Goal: Task Accomplishment & Management: Use online tool/utility

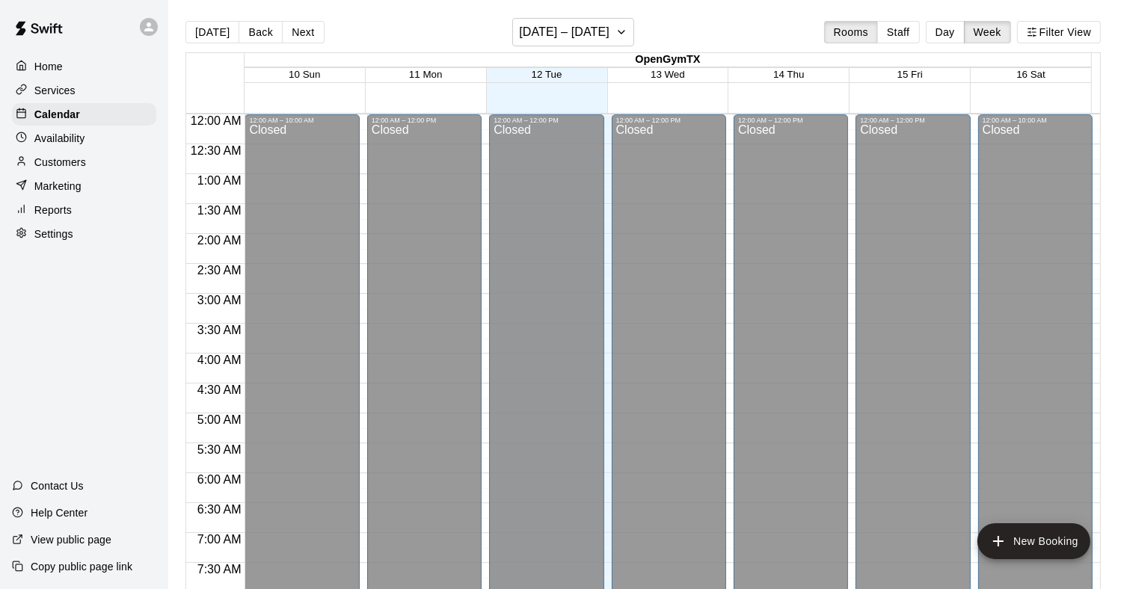
scroll to position [882, 0]
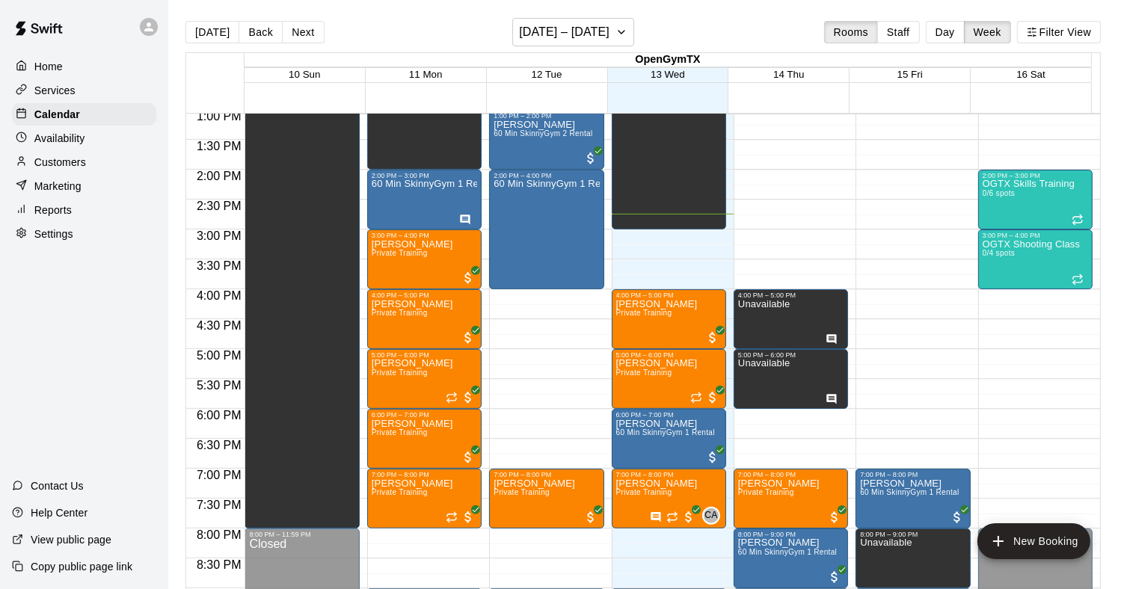
scroll to position [779, 0]
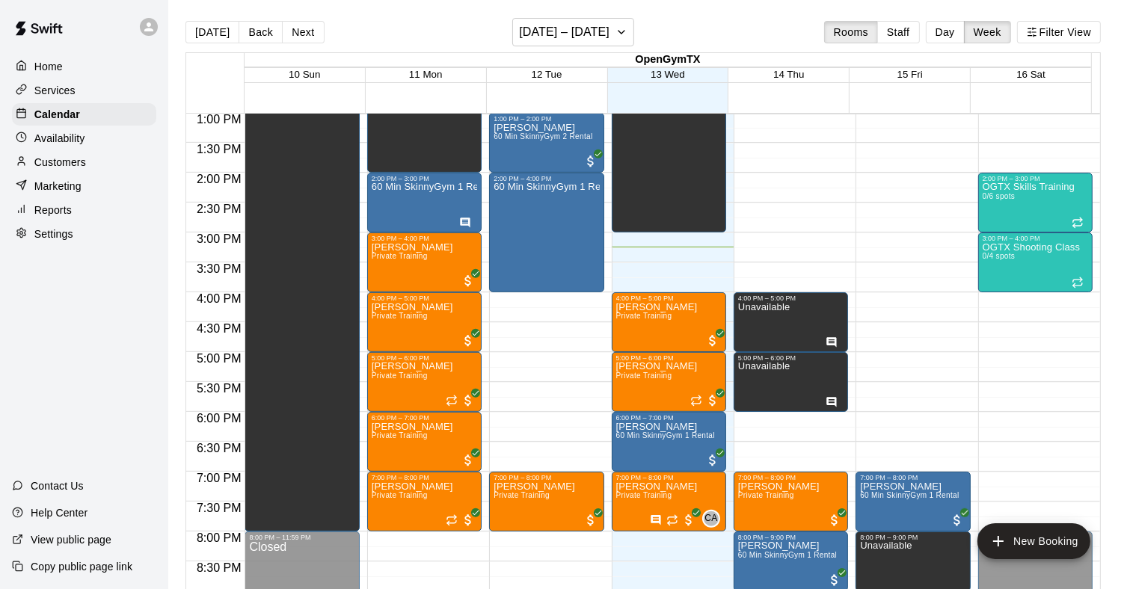
drag, startPoint x: 513, startPoint y: 288, endPoint x: 657, endPoint y: 247, distance: 150.0
click at [657, 247] on div "12:00 AM – 12:00 PM Closed 12:00 PM – 3:00 PM Unavailable 4:00 PM – 5:00 PM Kel…" at bounding box center [669, 52] width 114 height 1435
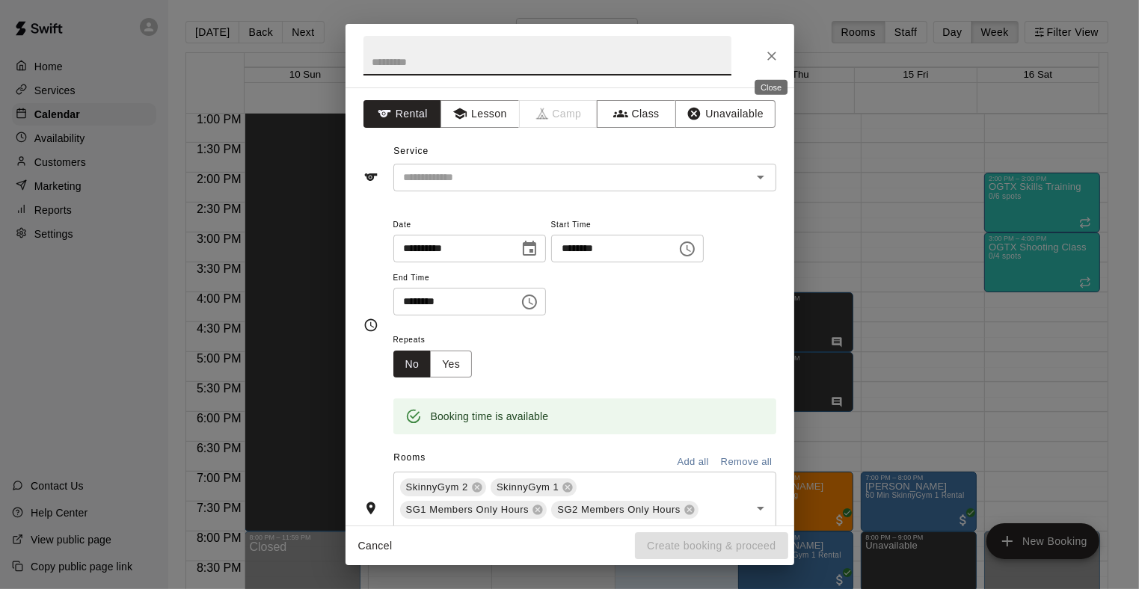
click at [771, 66] on button "Close" at bounding box center [771, 56] width 27 height 27
